Goal: Obtain resource: Obtain resource

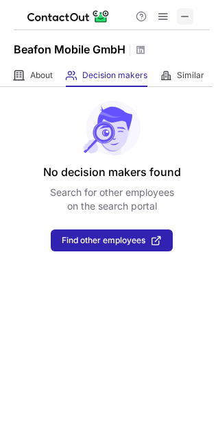
click at [179, 16] on span at bounding box center [184, 16] width 11 height 11
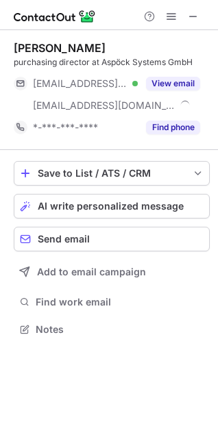
scroll to position [320, 218]
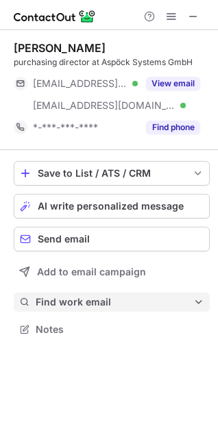
click at [92, 300] on span "Find work email" at bounding box center [114, 302] width 157 height 12
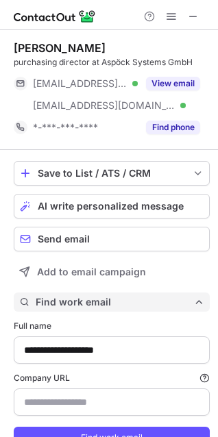
scroll to position [58, 0]
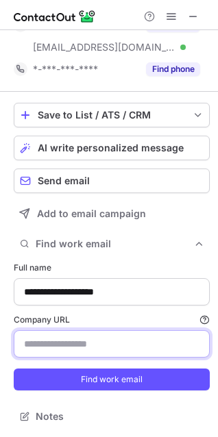
click at [67, 342] on input "Company URL Finding work email will consume 1 credit if a match is found." at bounding box center [112, 343] width 196 height 27
paste input "**********"
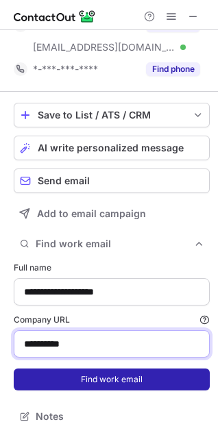
type input "**********"
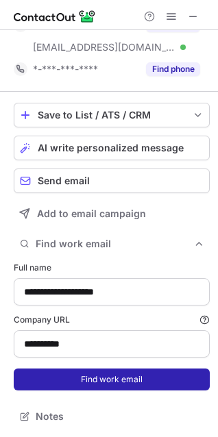
click at [69, 370] on button "Find work email" at bounding box center [112, 379] width 196 height 22
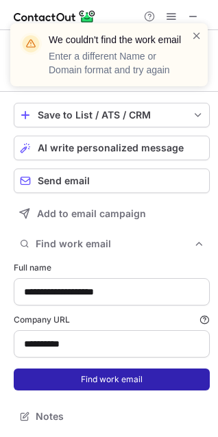
click at [69, 370] on button "Find work email" at bounding box center [112, 379] width 196 height 22
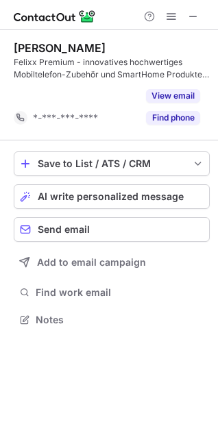
scroll to position [288, 218]
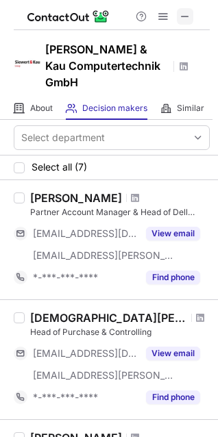
click at [188, 14] on span at bounding box center [184, 16] width 11 height 11
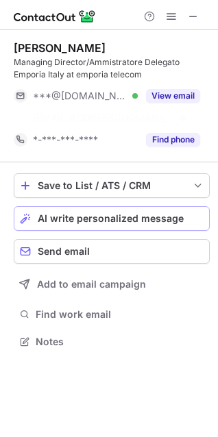
scroll to position [310, 218]
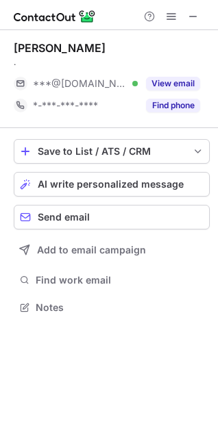
scroll to position [298, 218]
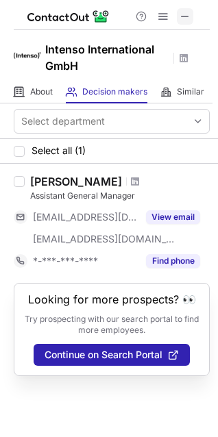
click at [185, 18] on span at bounding box center [184, 16] width 11 height 11
click at [185, 22] on span at bounding box center [184, 16] width 11 height 11
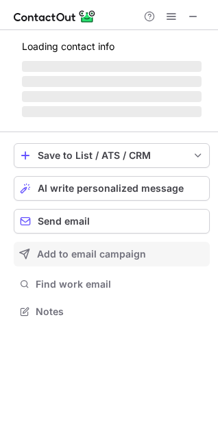
scroll to position [320, 218]
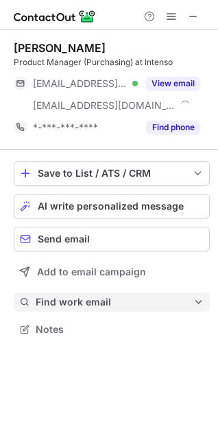
click at [109, 302] on span "Find work email" at bounding box center [114, 302] width 157 height 12
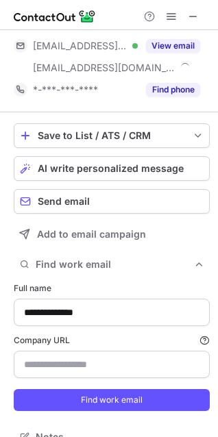
scroll to position [58, 0]
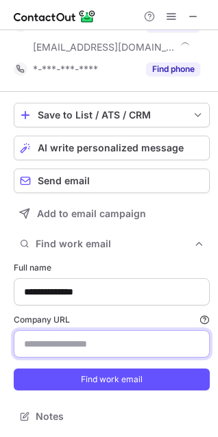
click at [80, 340] on input "Company URL Finding work email will consume 1 credit if a match is found." at bounding box center [112, 343] width 196 height 27
paste input "**********"
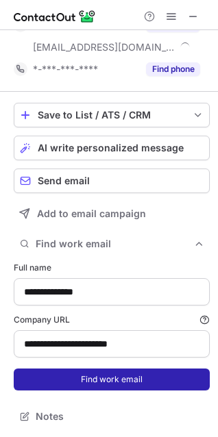
click at [83, 371] on button "Find work email" at bounding box center [112, 379] width 196 height 22
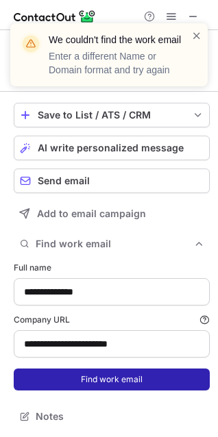
click at [84, 374] on button "Find work email" at bounding box center [112, 379] width 196 height 22
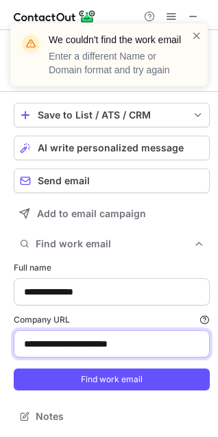
drag, startPoint x: 119, startPoint y: 344, endPoint x: 58, endPoint y: 342, distance: 61.7
click at [58, 342] on input "**********" at bounding box center [112, 343] width 196 height 27
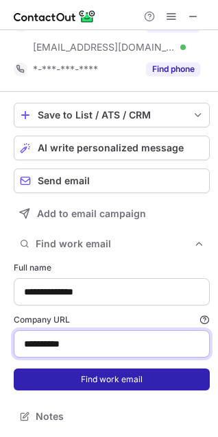
type input "**********"
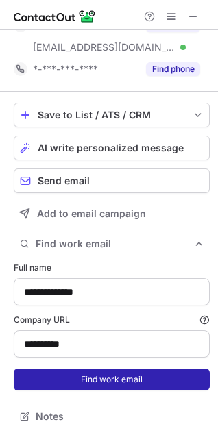
click at [138, 375] on button "Find work email" at bounding box center [112, 379] width 196 height 22
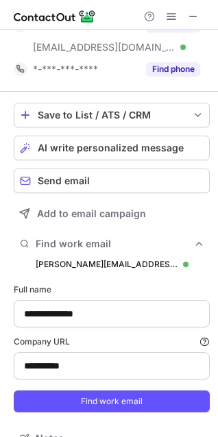
scroll to position [487, 208]
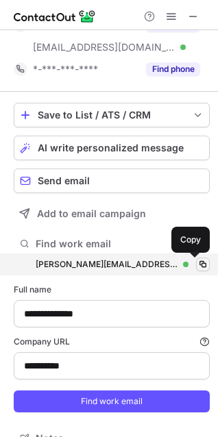
click at [197, 263] on span at bounding box center [202, 264] width 11 height 11
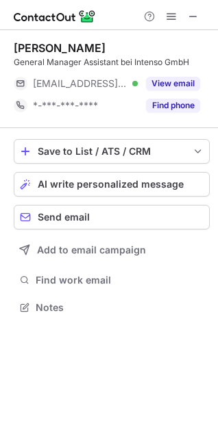
scroll to position [298, 218]
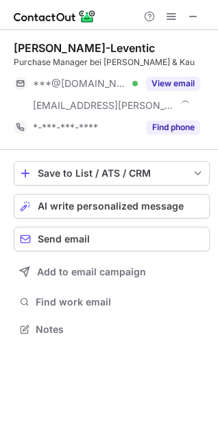
scroll to position [320, 218]
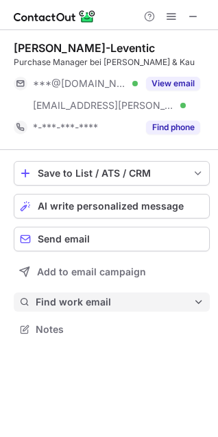
click at [99, 307] on span "Find work email" at bounding box center [114, 302] width 157 height 12
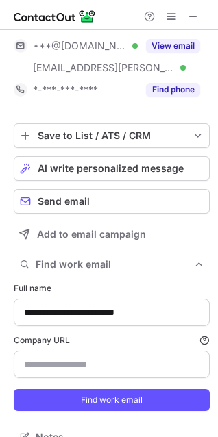
scroll to position [58, 0]
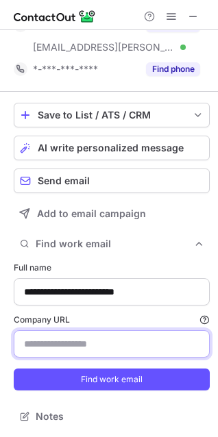
click at [62, 352] on input "Company URL Finding work email will consume 1 credit if a match is found." at bounding box center [112, 343] width 196 height 27
paste input "**********"
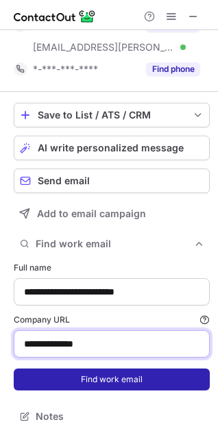
type input "**********"
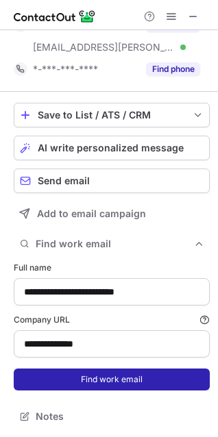
click at [173, 370] on button "Find work email" at bounding box center [112, 379] width 196 height 22
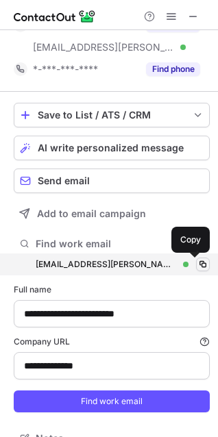
click at [197, 264] on span at bounding box center [202, 264] width 11 height 11
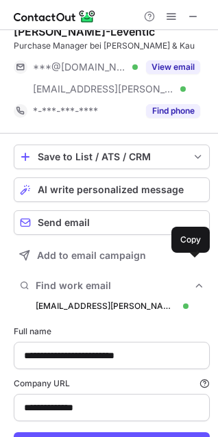
scroll to position [0, 0]
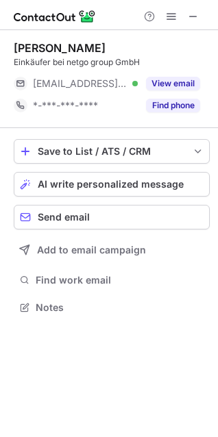
scroll to position [298, 218]
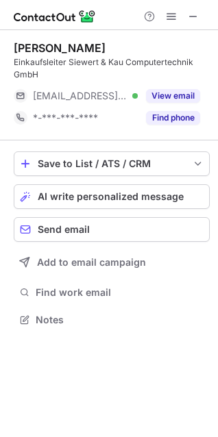
scroll to position [310, 218]
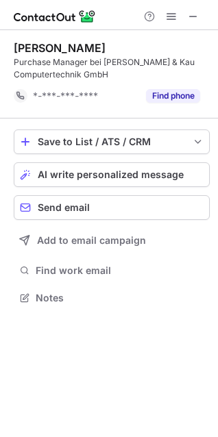
scroll to position [288, 218]
